Goal: Task Accomplishment & Management: Complete application form

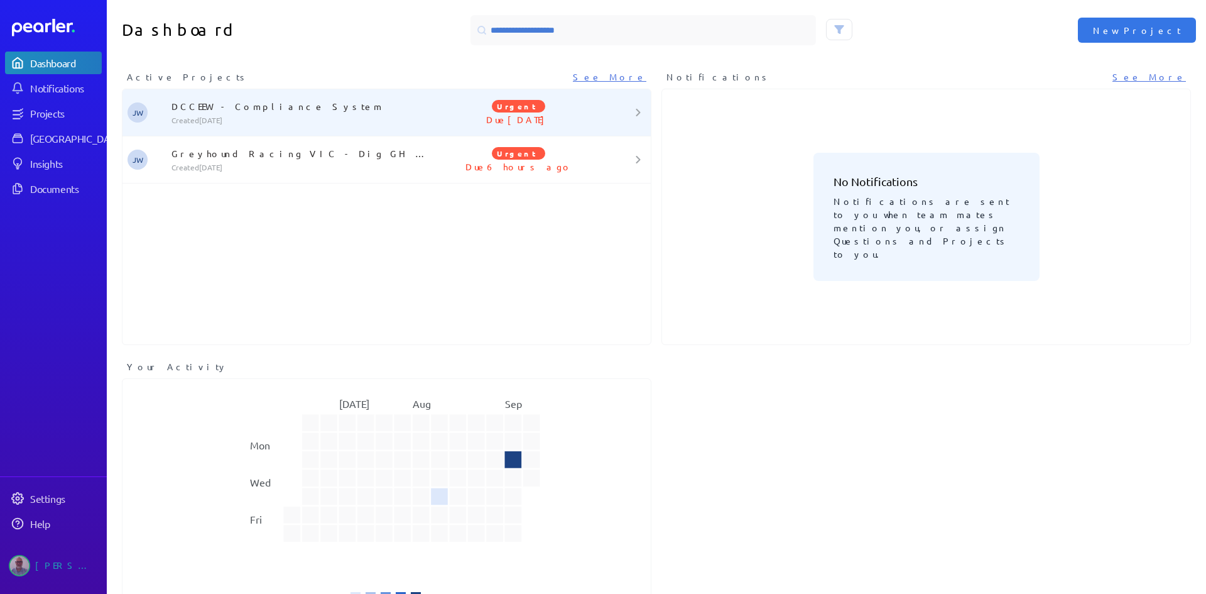
click at [229, 104] on p "DCCEEW - Compliance System" at bounding box center [300, 106] width 259 height 13
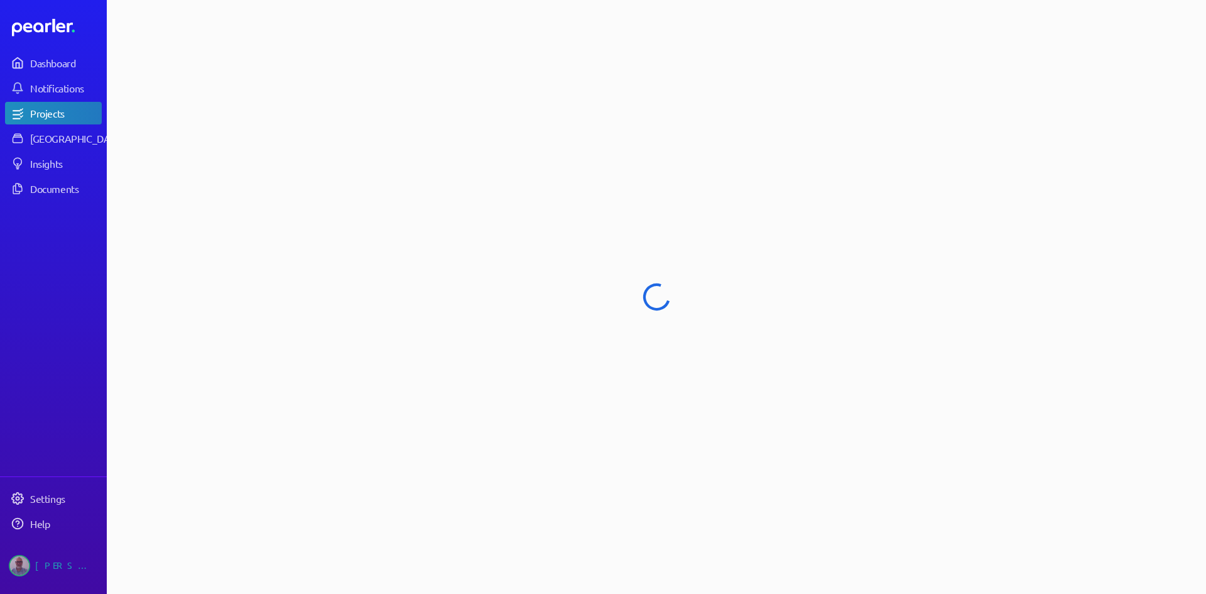
select select "******"
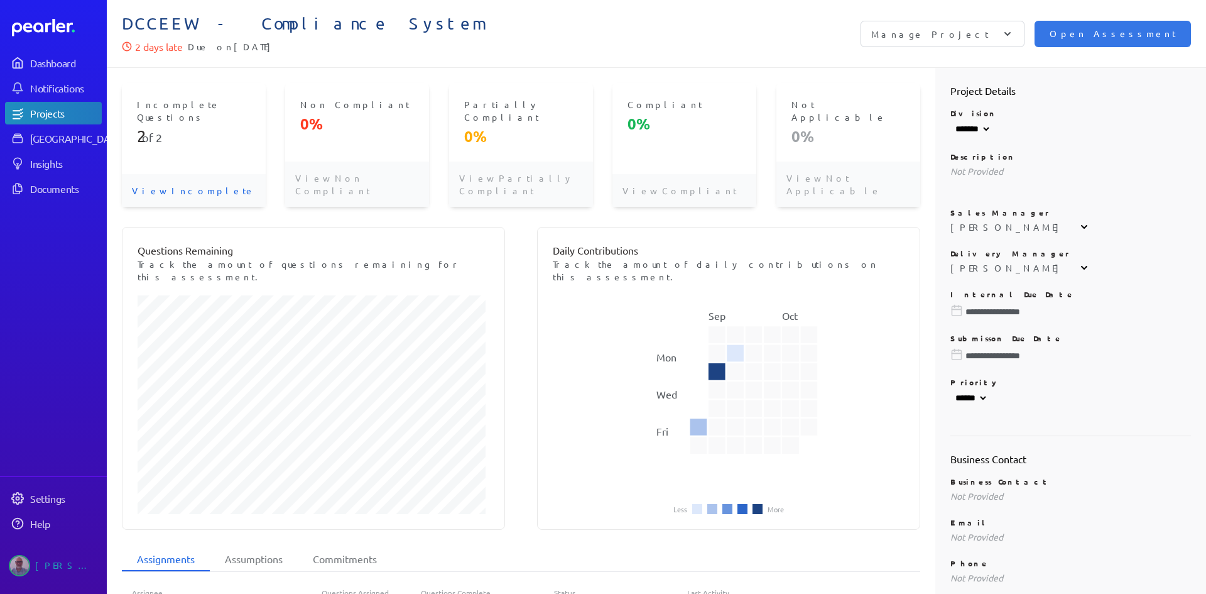
click at [197, 136] on div "Incomplete Questions 2 of 2" at bounding box center [194, 128] width 144 height 91
click at [190, 174] on p "View Incomplete" at bounding box center [194, 190] width 144 height 33
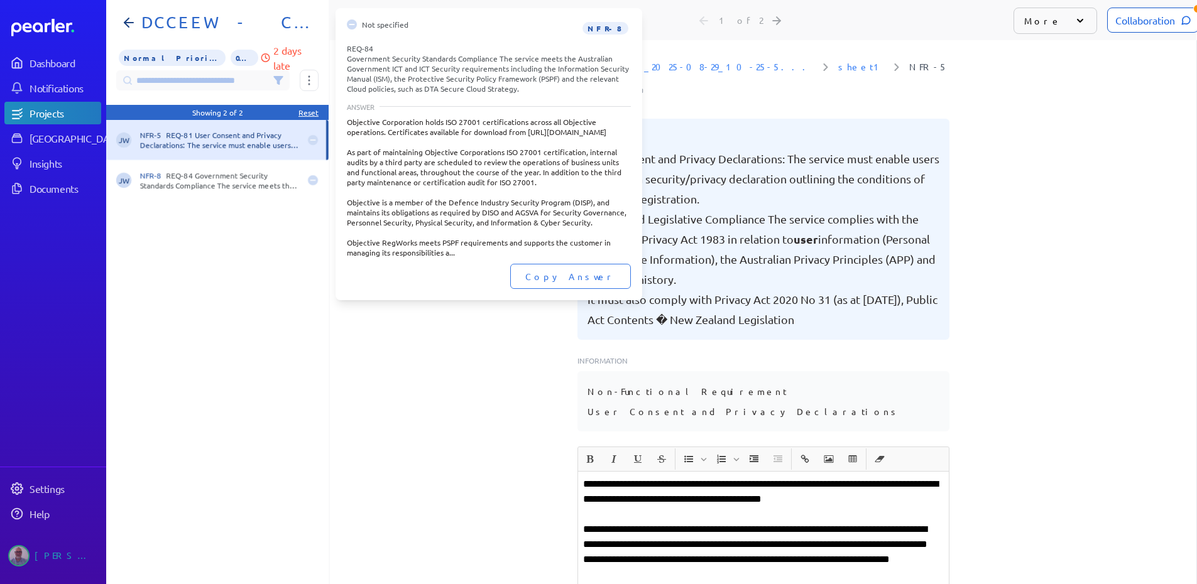
scroll to position [0, 10]
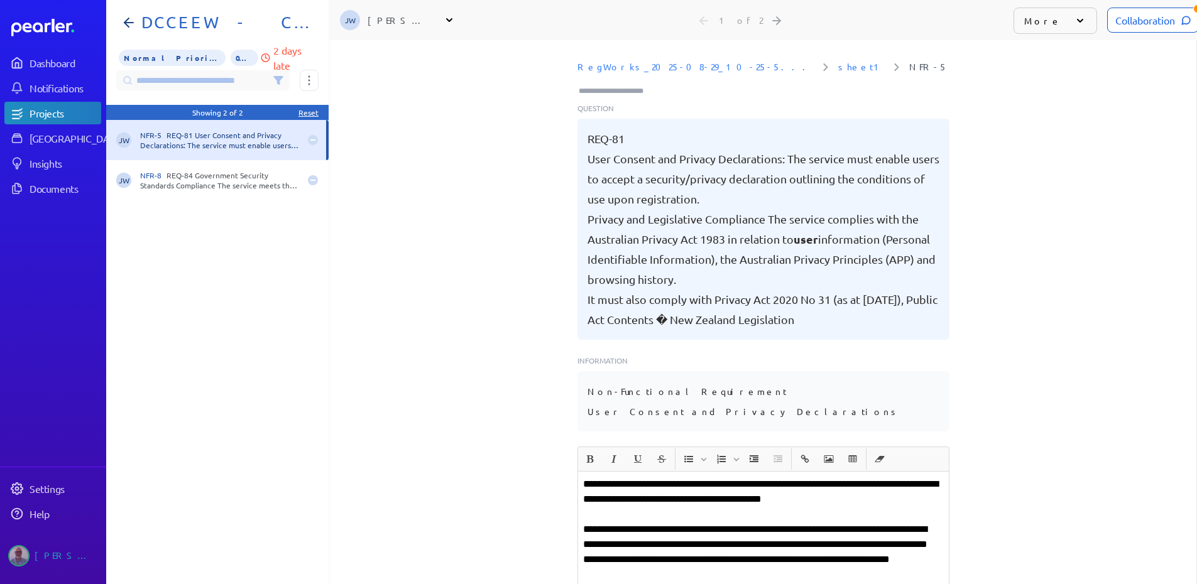
click at [211, 295] on div "JW NFR-5 REQ-81 User Consent and Privacy Declarations: The service must enable …" at bounding box center [217, 357] width 222 height 474
